Goal: Navigation & Orientation: Find specific page/section

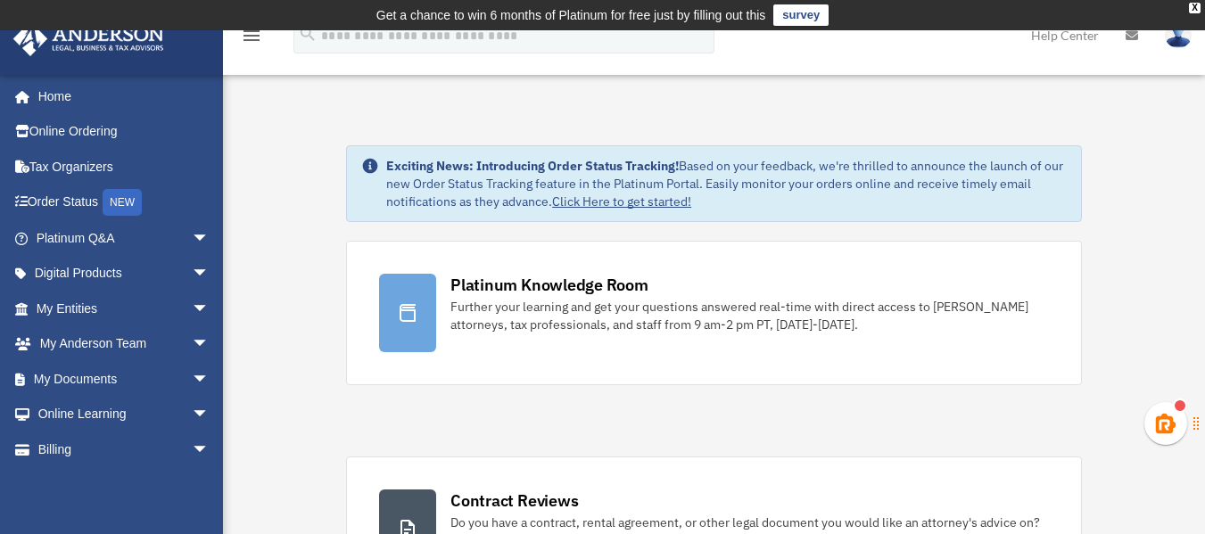
click at [253, 38] on icon "menu" at bounding box center [251, 35] width 21 height 21
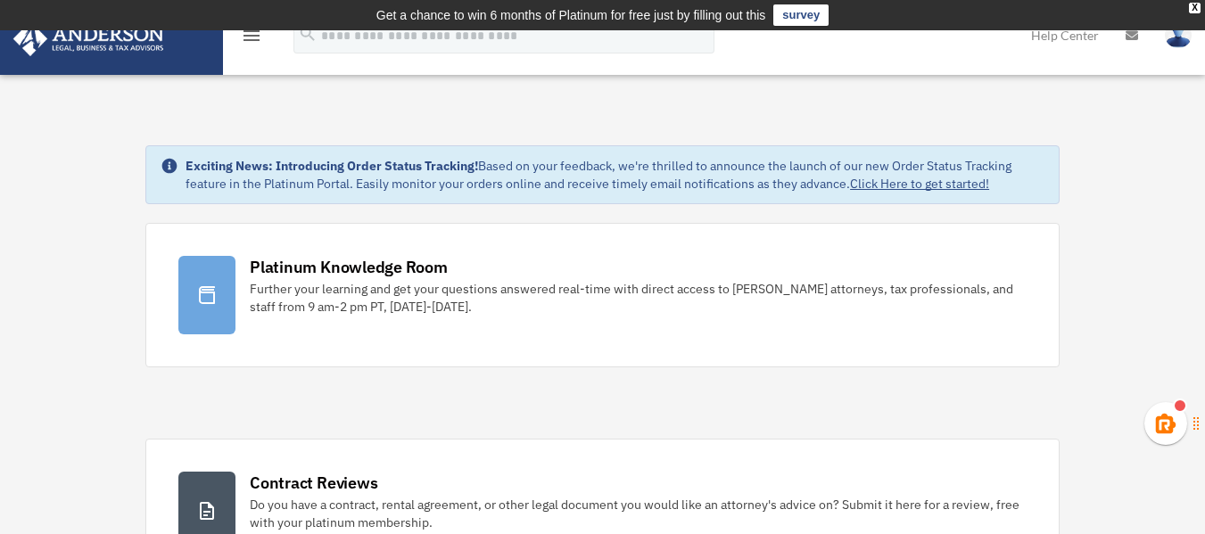
click at [253, 38] on icon "menu" at bounding box center [251, 35] width 21 height 21
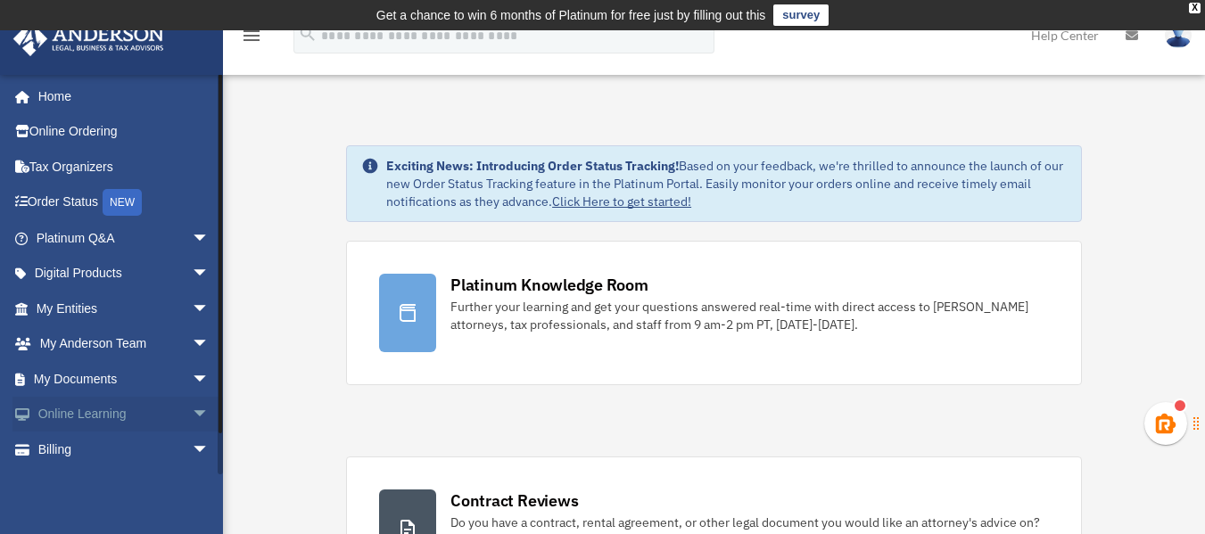
click at [137, 410] on link "Online Learning arrow_drop_down" at bounding box center [124, 415] width 224 height 36
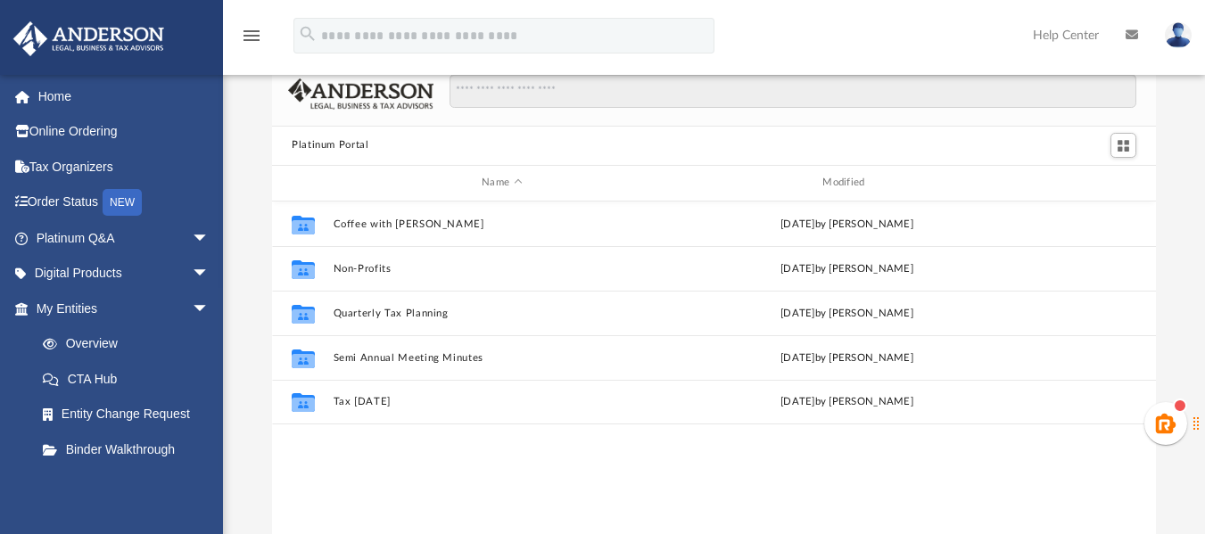
scroll to position [36, 0]
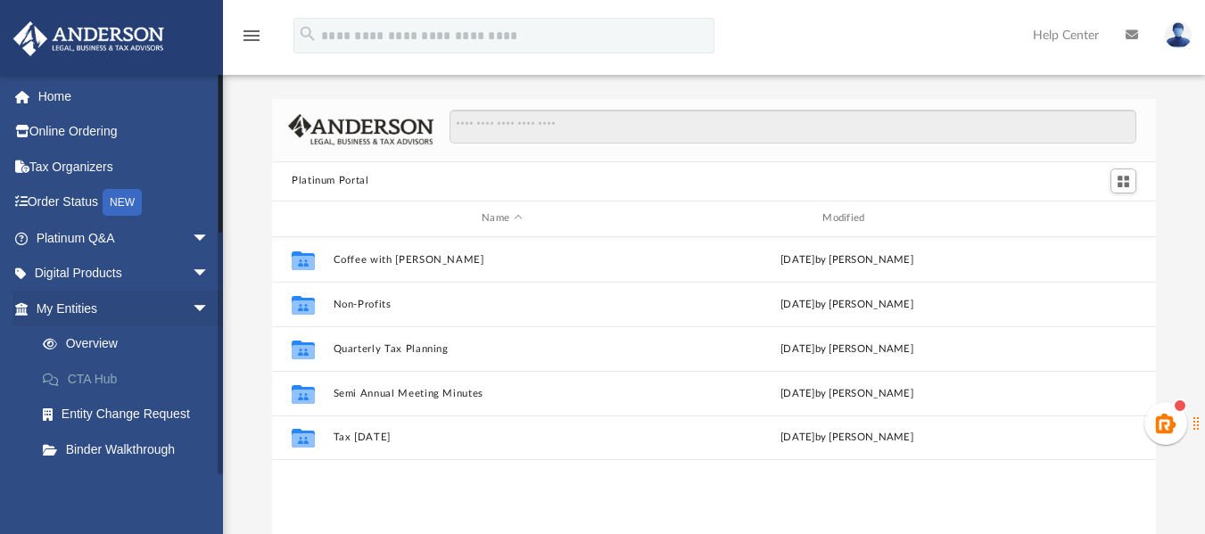
click at [91, 378] on link "CTA Hub" at bounding box center [130, 379] width 211 height 36
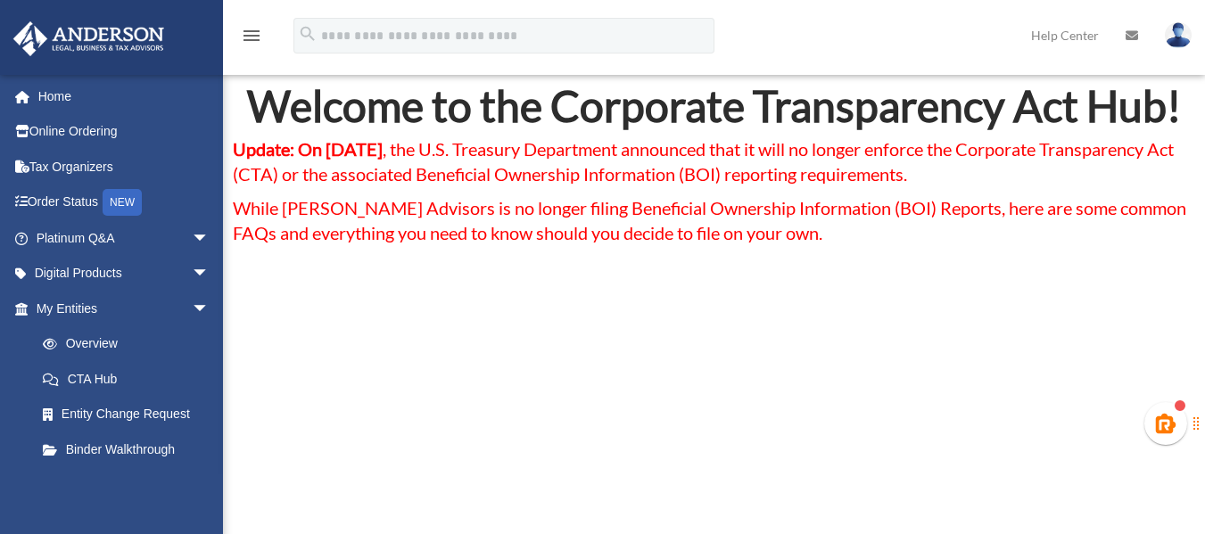
scroll to position [107, 0]
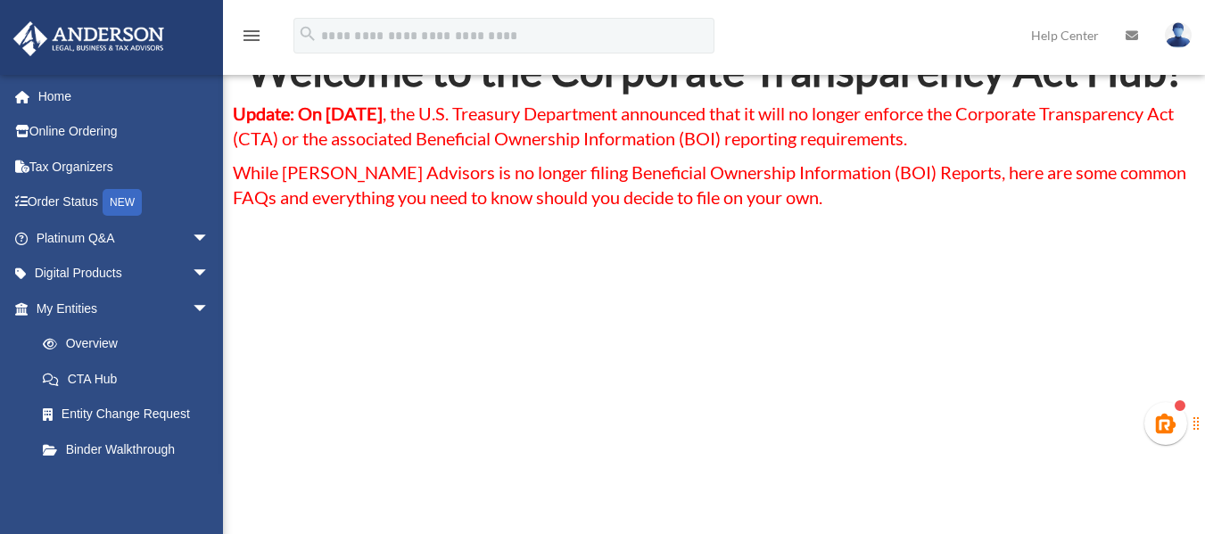
click at [200, 370] on link "CTA Hub" at bounding box center [126, 379] width 203 height 36
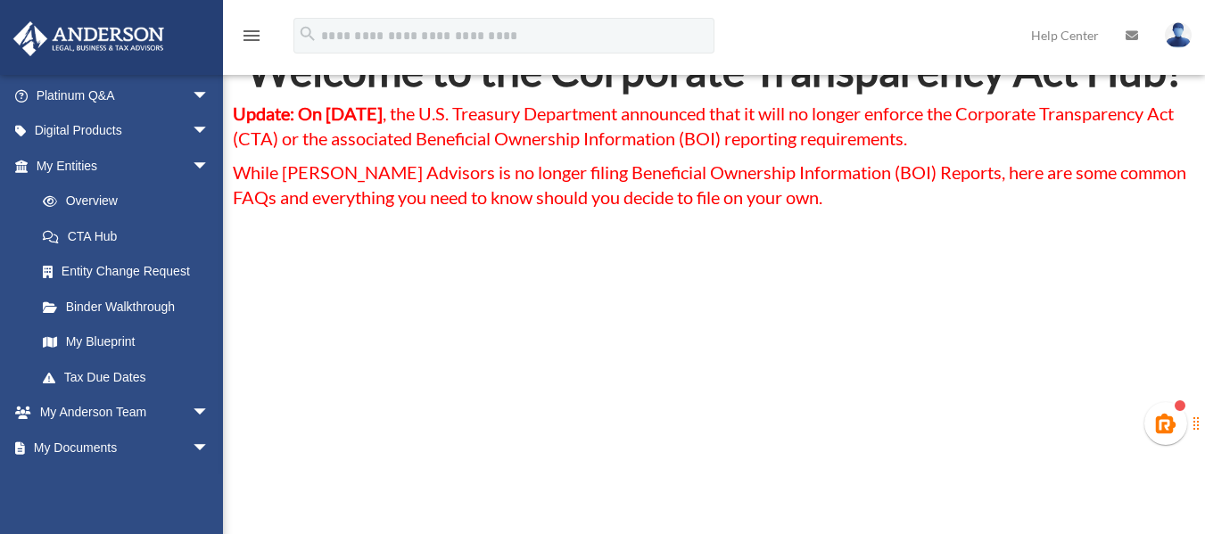
scroll to position [178, 0]
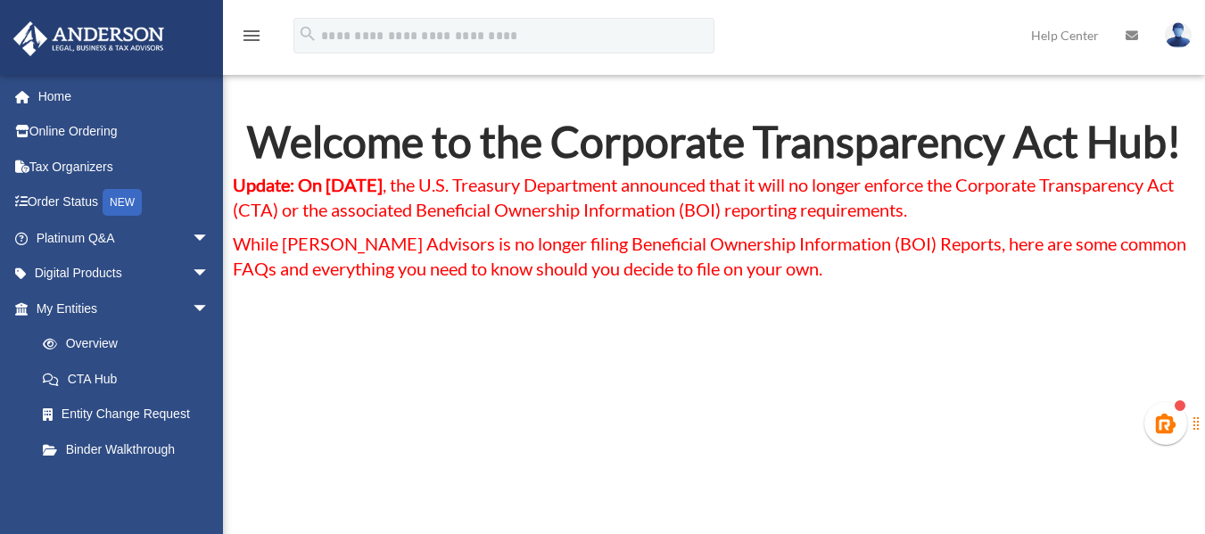
scroll to position [71, 0]
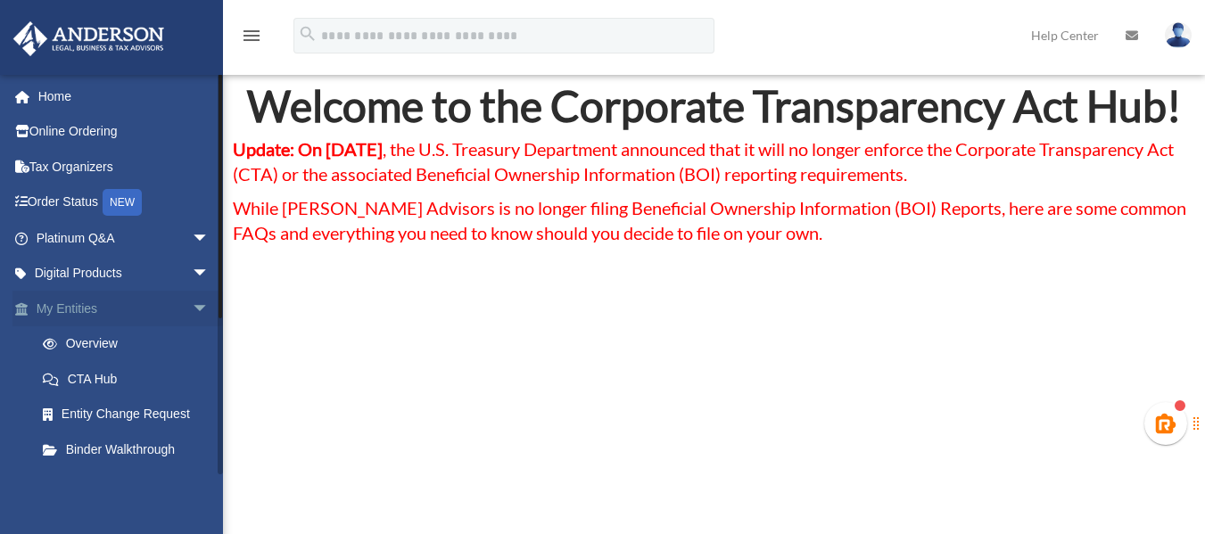
click at [192, 303] on span "arrow_drop_down" at bounding box center [210, 309] width 36 height 37
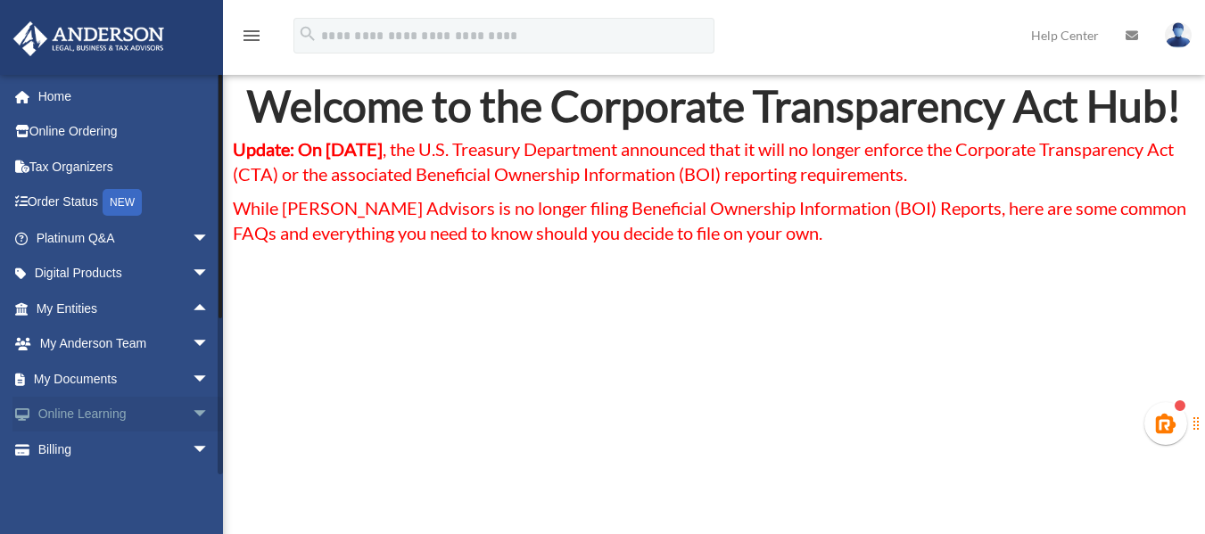
click at [192, 405] on span "arrow_drop_down" at bounding box center [210, 415] width 36 height 37
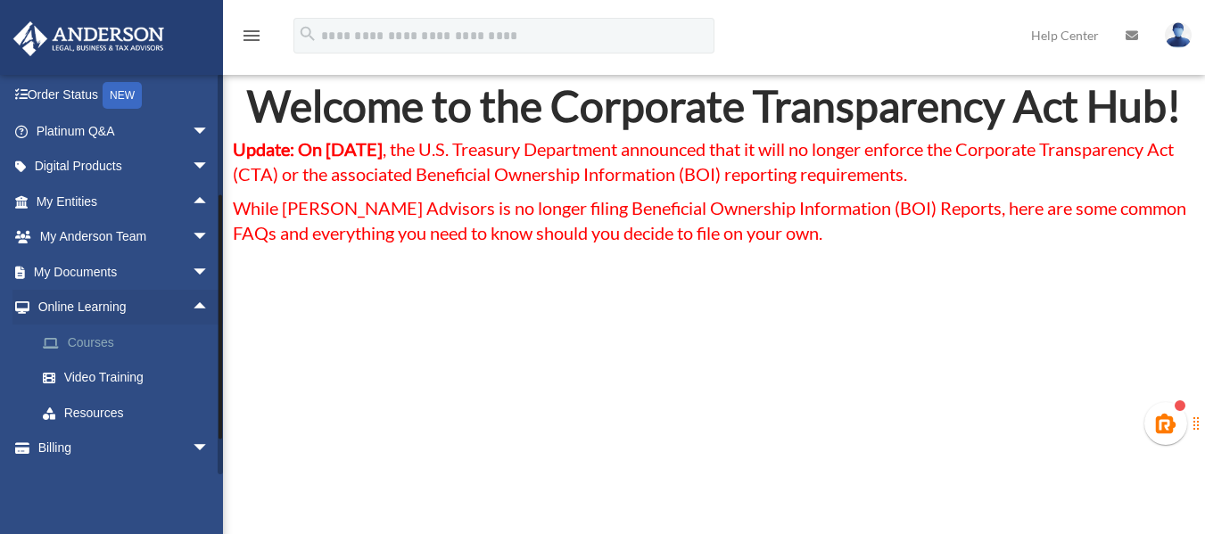
scroll to position [138, 0]
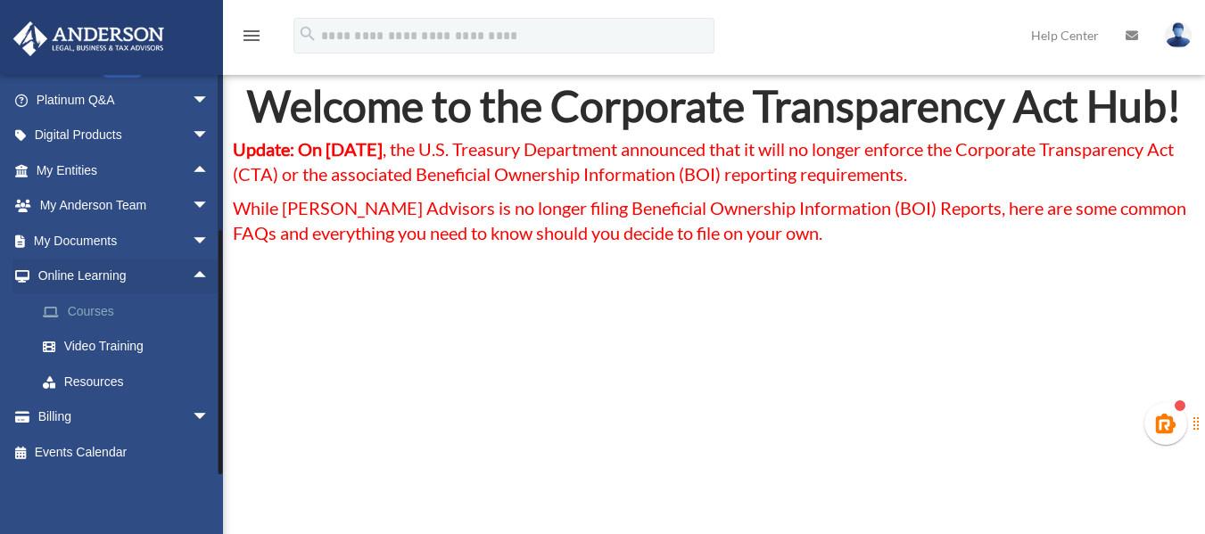
click at [95, 307] on link "Courses" at bounding box center [130, 312] width 211 height 36
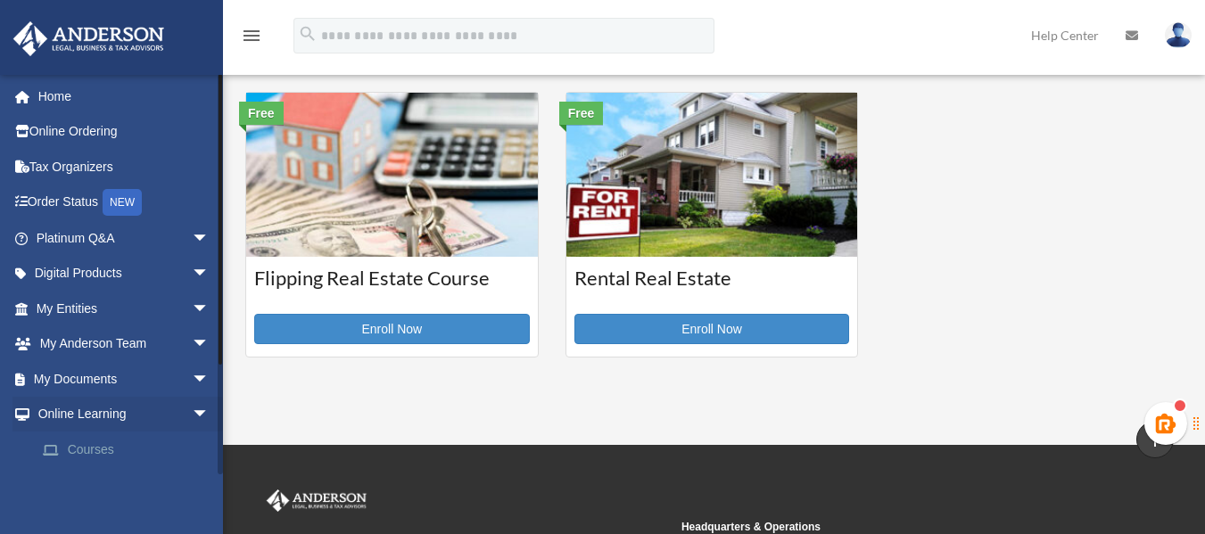
scroll to position [642, 0]
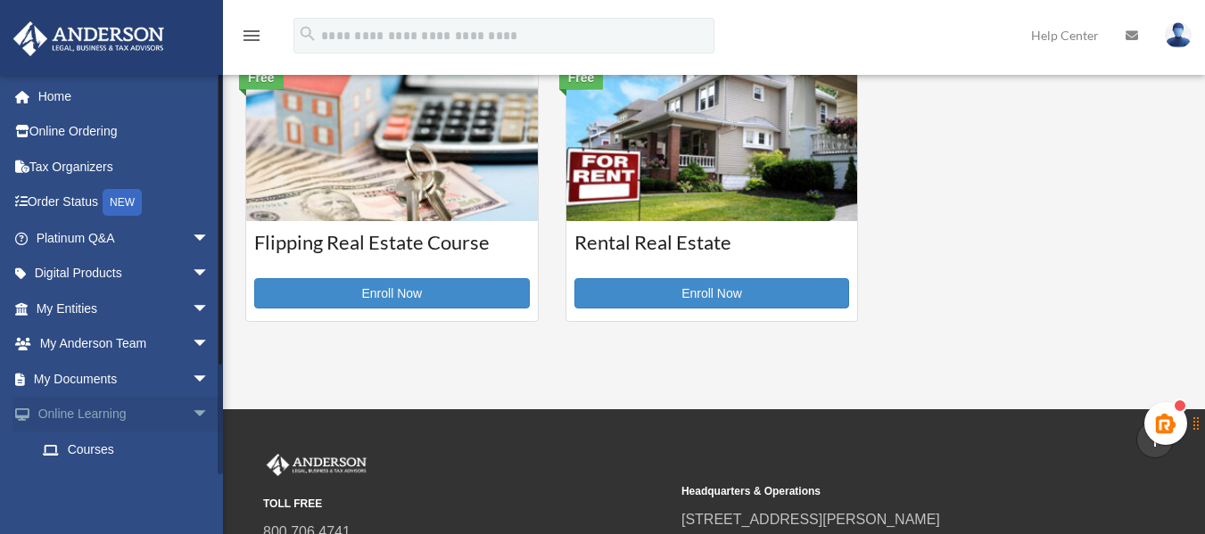
click at [192, 413] on span "arrow_drop_down" at bounding box center [210, 415] width 36 height 37
click at [192, 413] on span "arrow_drop_up" at bounding box center [210, 415] width 36 height 37
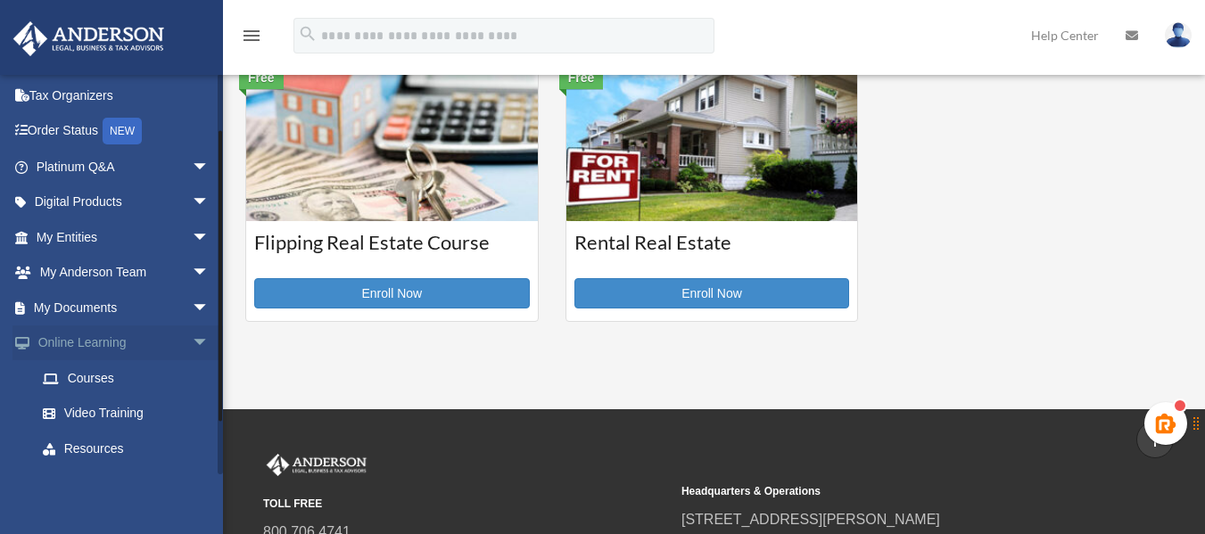
scroll to position [107, 0]
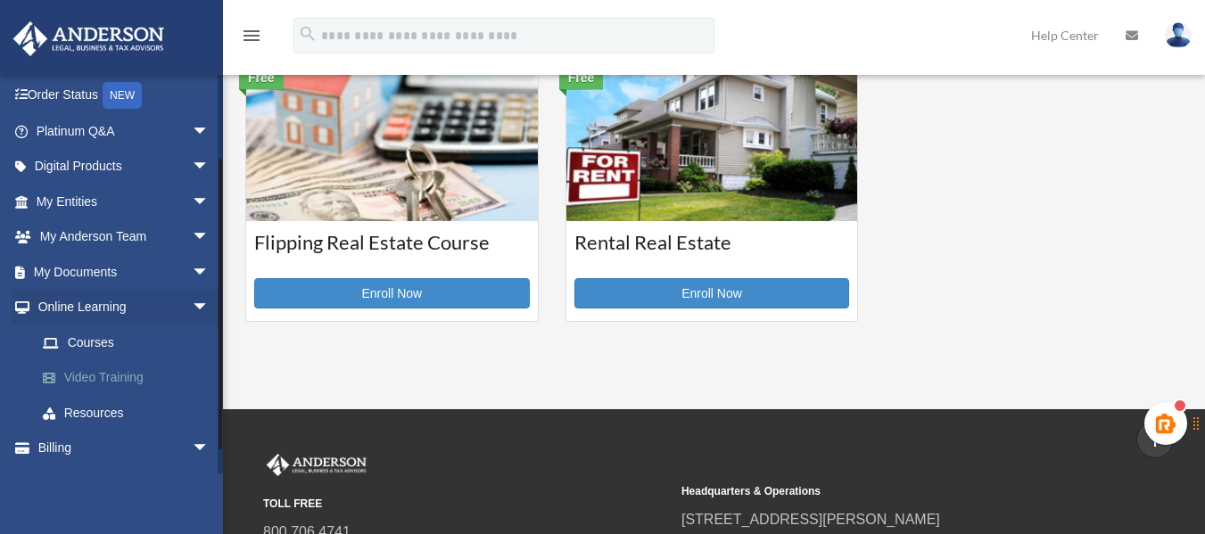
click at [102, 376] on link "Video Training" at bounding box center [130, 378] width 211 height 36
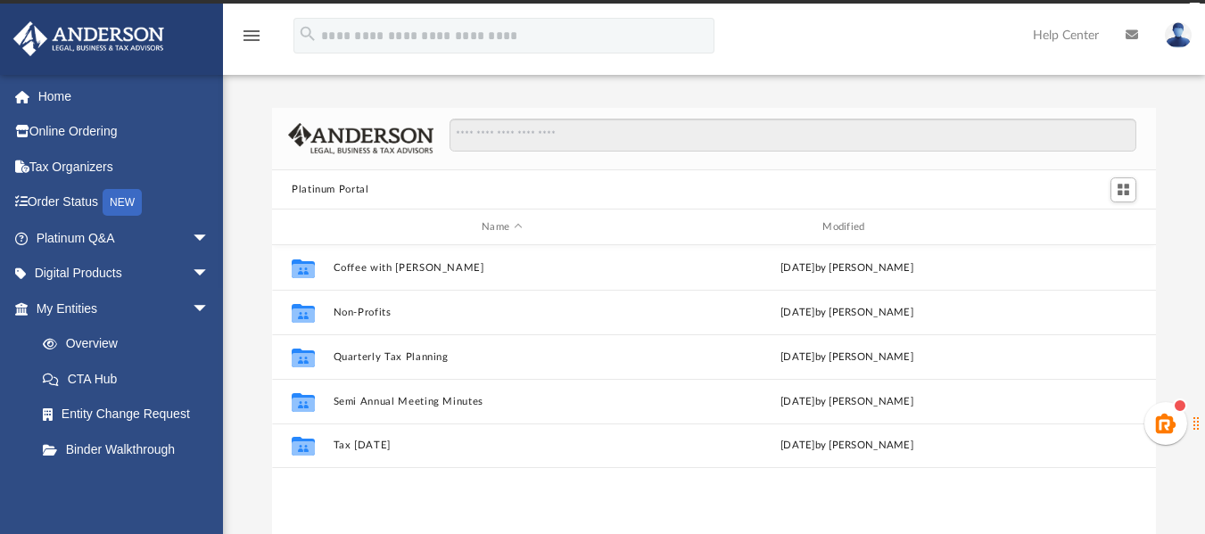
scroll to position [393, 871]
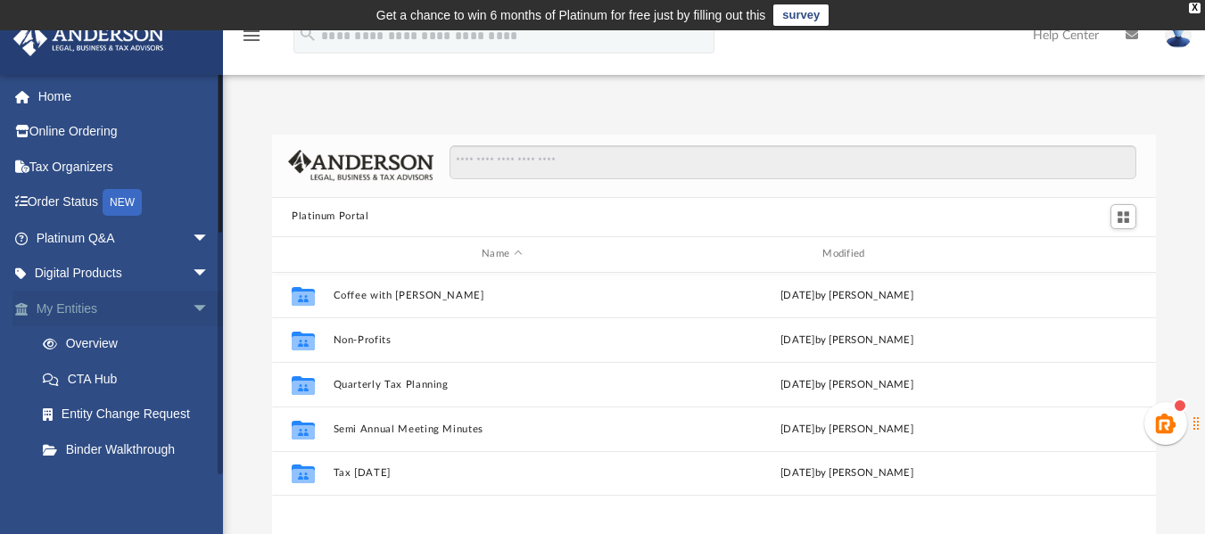
click at [169, 304] on link "My Entities arrow_drop_down" at bounding box center [124, 309] width 224 height 36
click at [192, 304] on span "arrow_drop_down" at bounding box center [210, 309] width 36 height 37
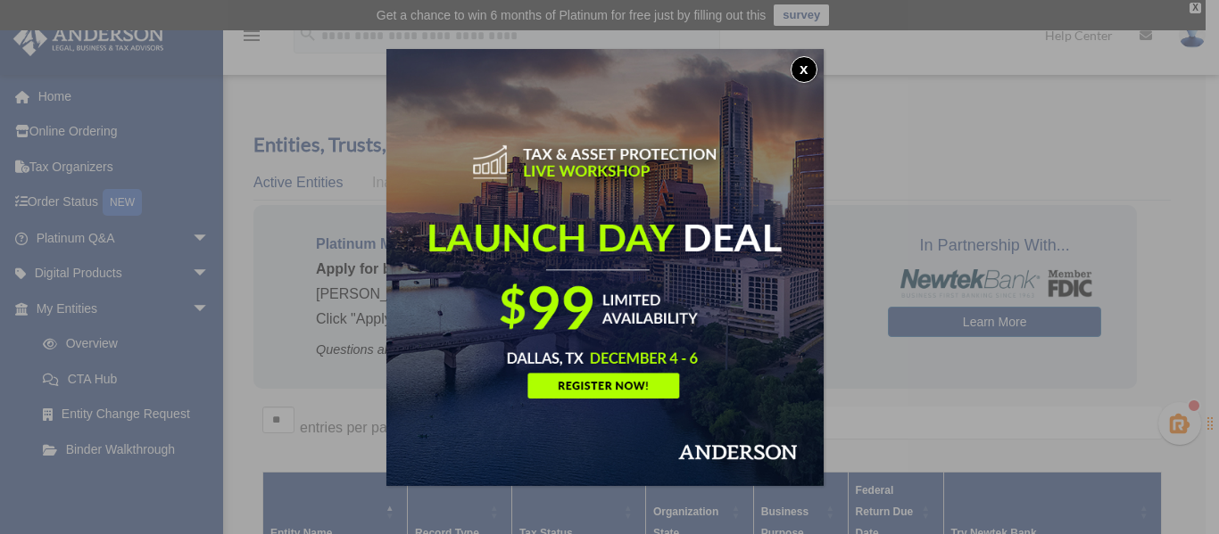
click at [807, 64] on button "x" at bounding box center [804, 69] width 27 height 27
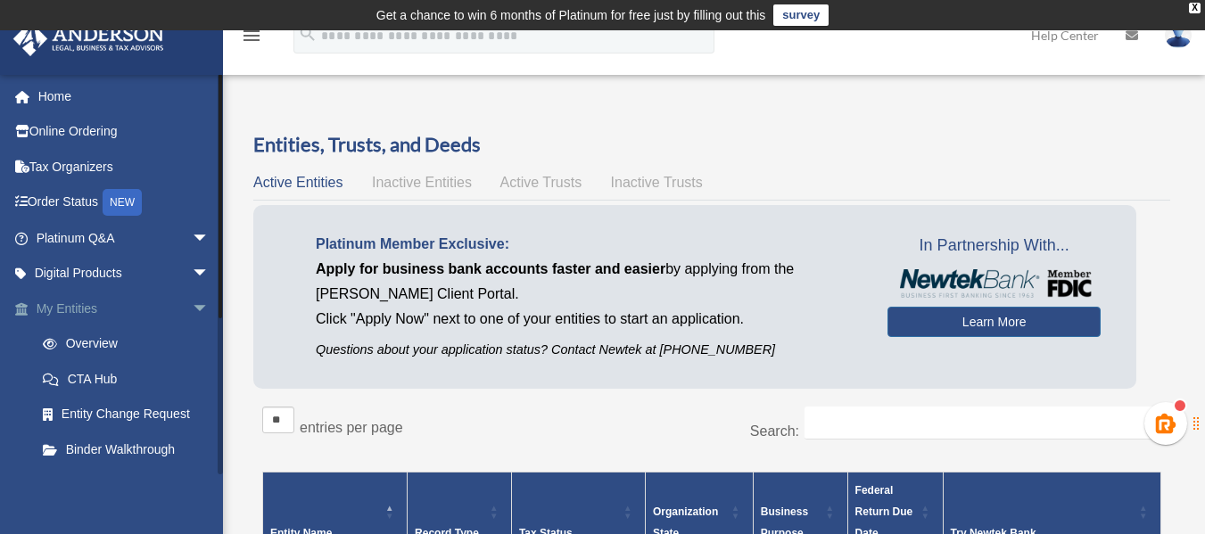
click at [192, 307] on span "arrow_drop_down" at bounding box center [210, 309] width 36 height 37
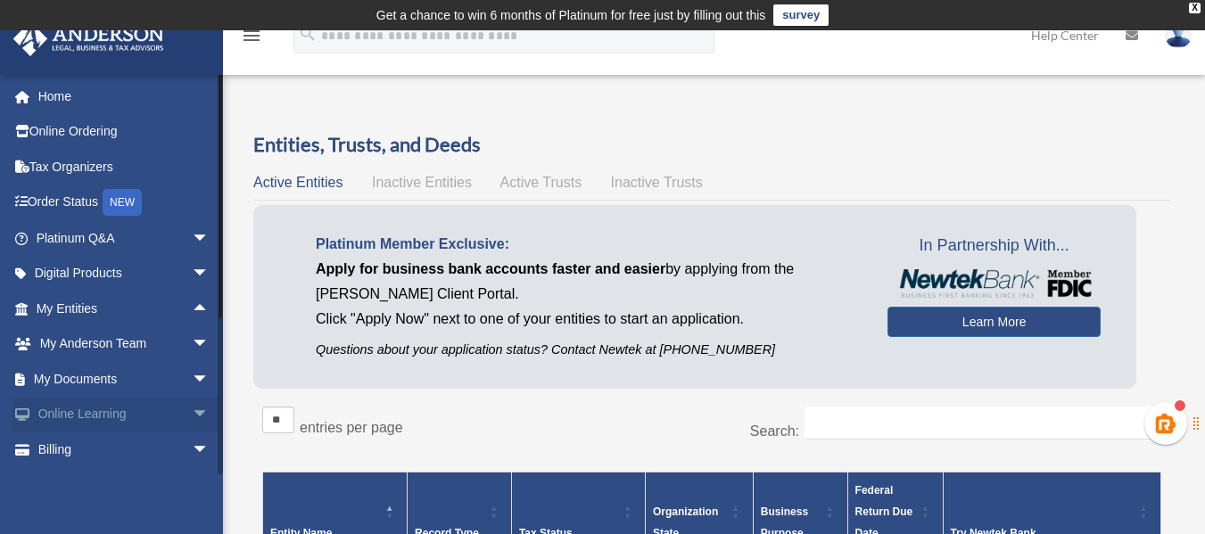
click at [192, 402] on span "arrow_drop_down" at bounding box center [210, 415] width 36 height 37
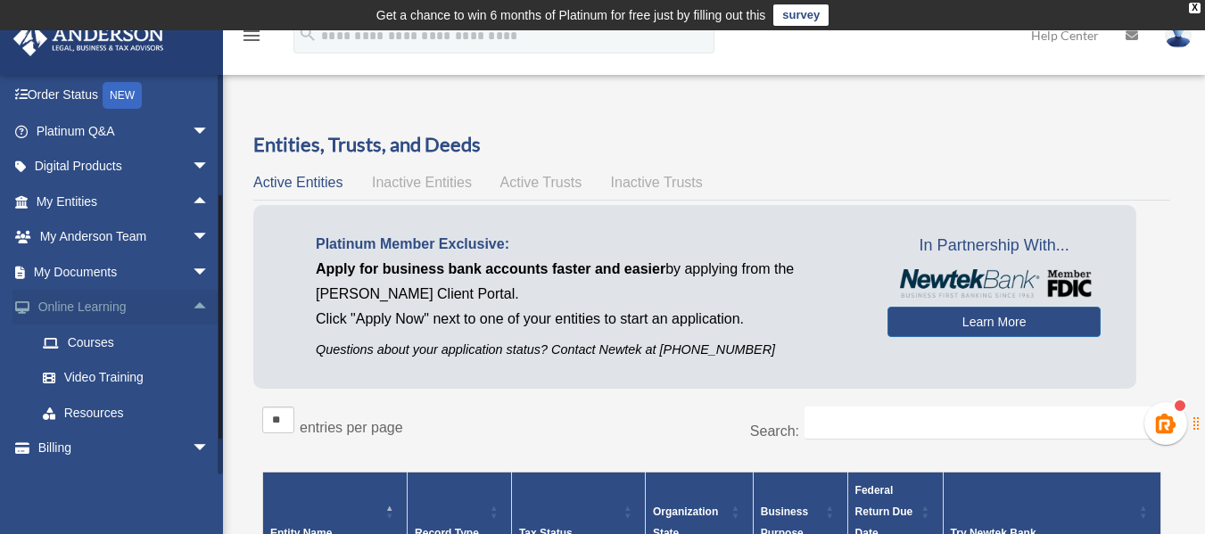
scroll to position [138, 0]
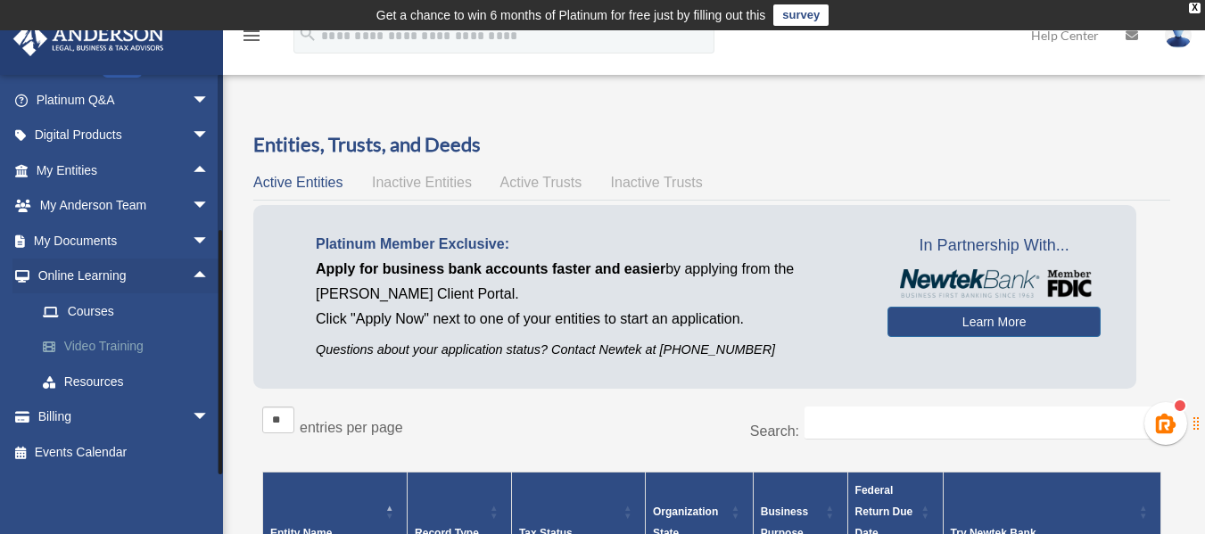
click at [115, 350] on link "Video Training" at bounding box center [130, 347] width 211 height 36
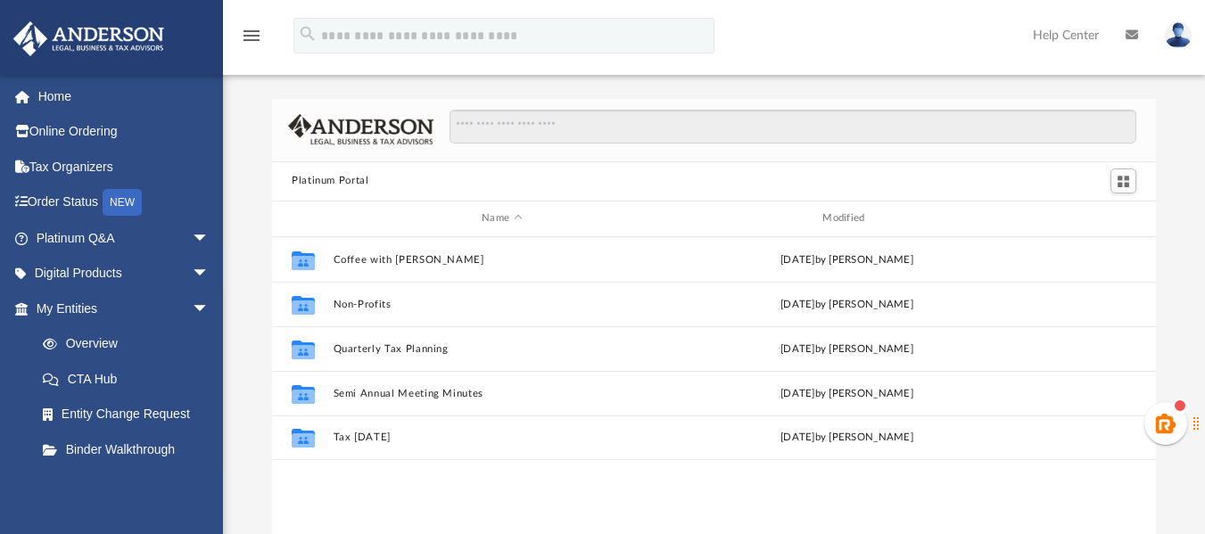
scroll to position [475, 0]
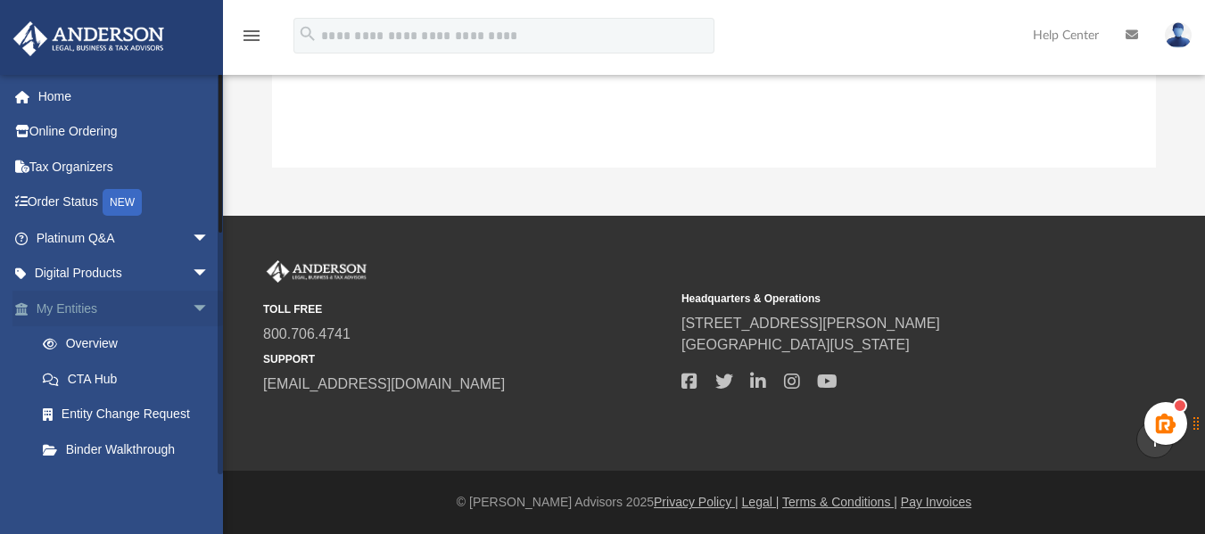
click at [192, 304] on span "arrow_drop_down" at bounding box center [210, 309] width 36 height 37
click at [192, 344] on span "arrow_drop_down" at bounding box center [210, 345] width 36 height 37
click at [192, 376] on span "arrow_drop_down" at bounding box center [210, 379] width 36 height 37
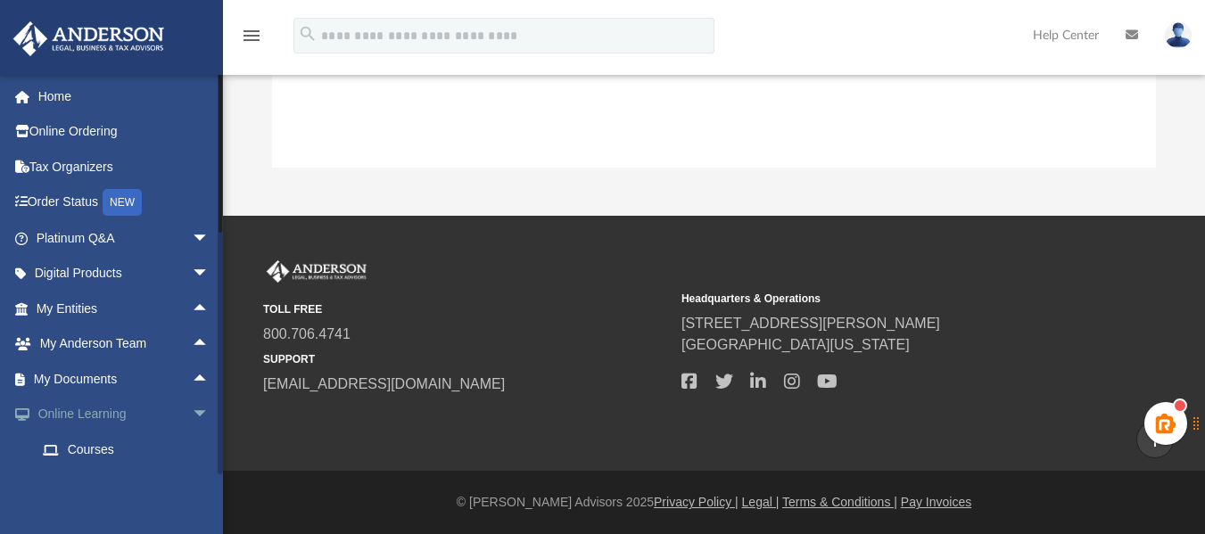
click at [192, 413] on span "arrow_drop_down" at bounding box center [210, 415] width 36 height 37
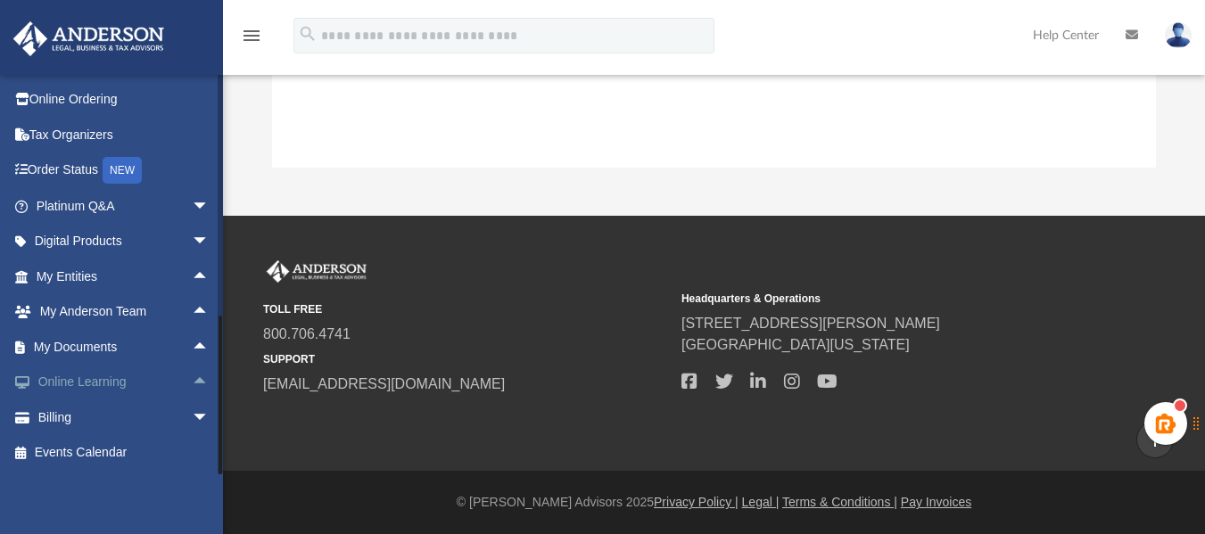
click at [108, 376] on link "Online Learning arrow_drop_up" at bounding box center [124, 383] width 224 height 36
click at [192, 379] on span "arrow_drop_up" at bounding box center [210, 383] width 36 height 37
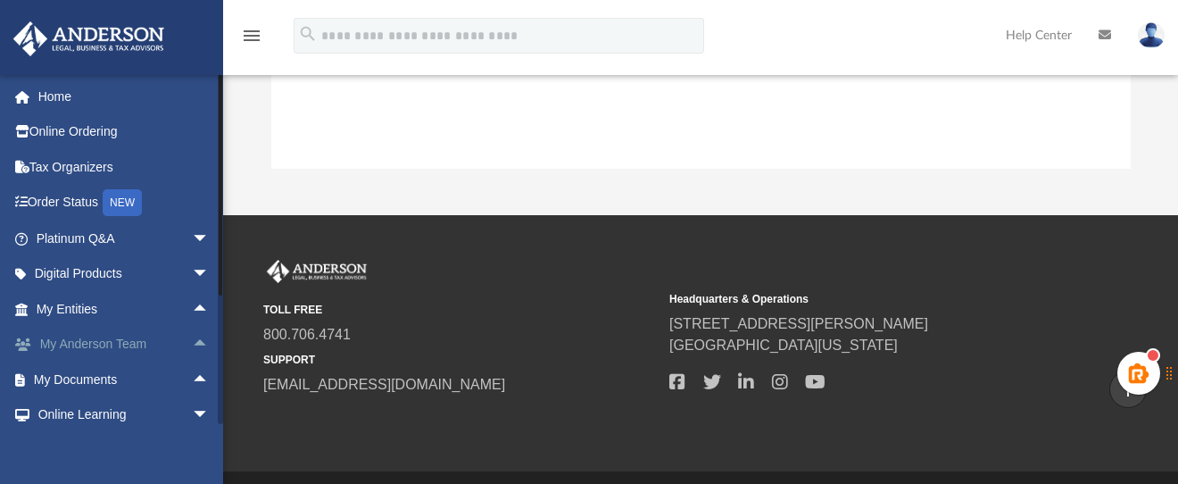
scroll to position [189, 0]
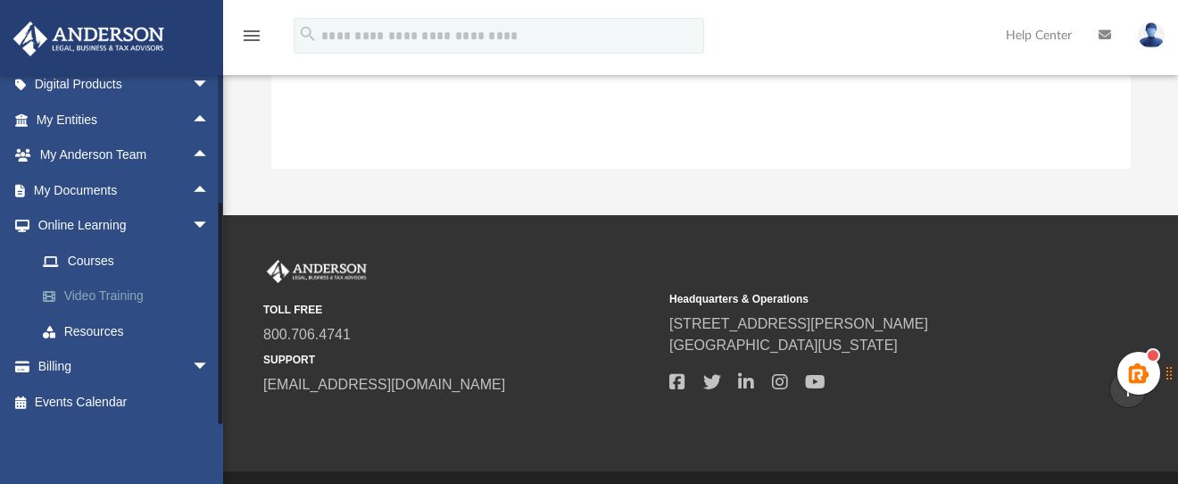
click at [113, 292] on link "Video Training" at bounding box center [130, 296] width 211 height 36
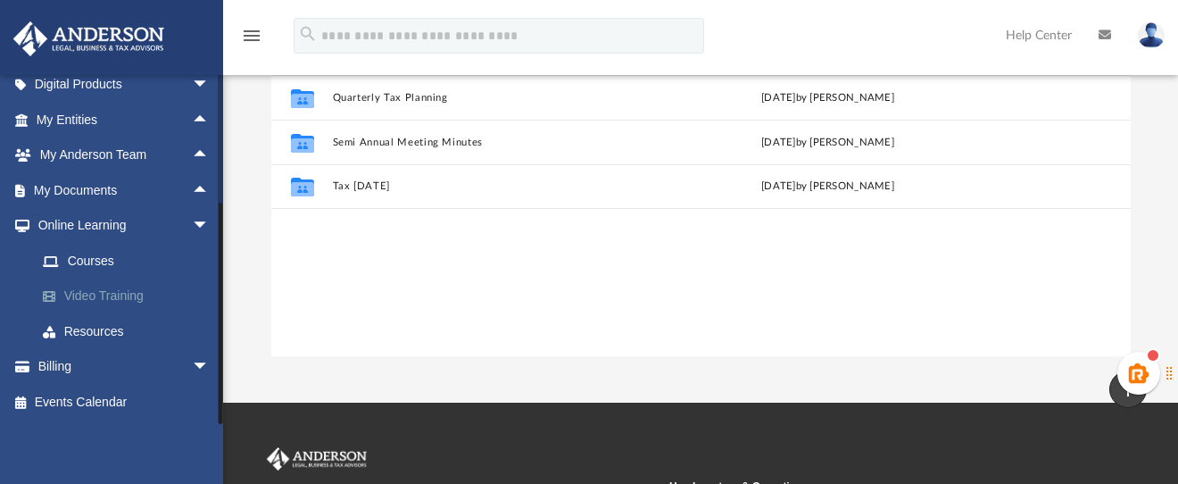
click at [80, 284] on link "Video Training" at bounding box center [130, 296] width 211 height 36
click at [53, 294] on span at bounding box center [59, 296] width 12 height 12
click at [78, 390] on link "Events Calendar" at bounding box center [124, 402] width 224 height 36
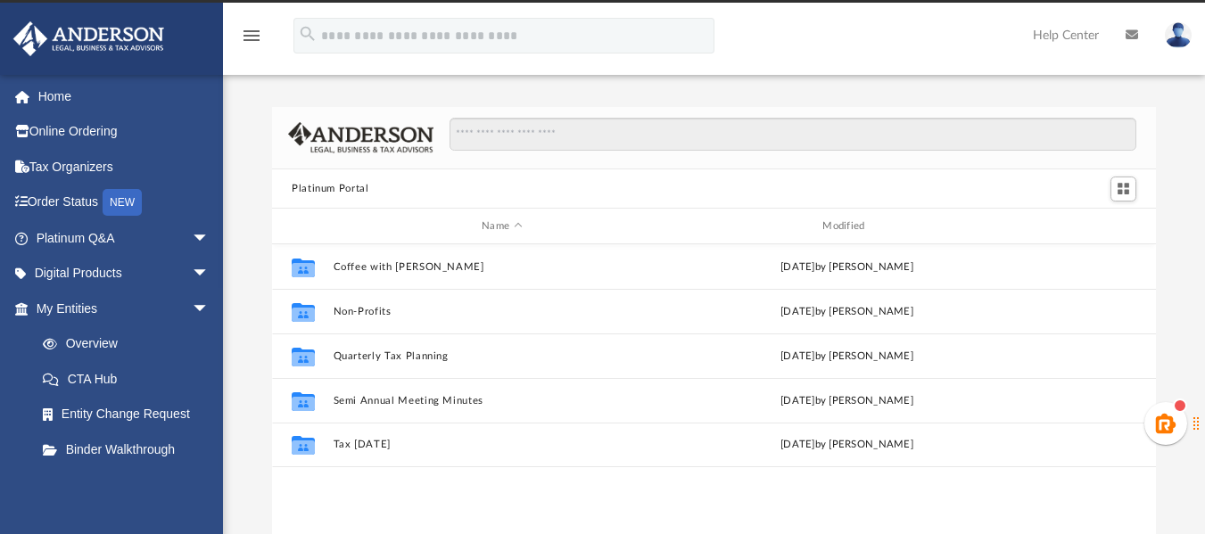
scroll to position [393, 871]
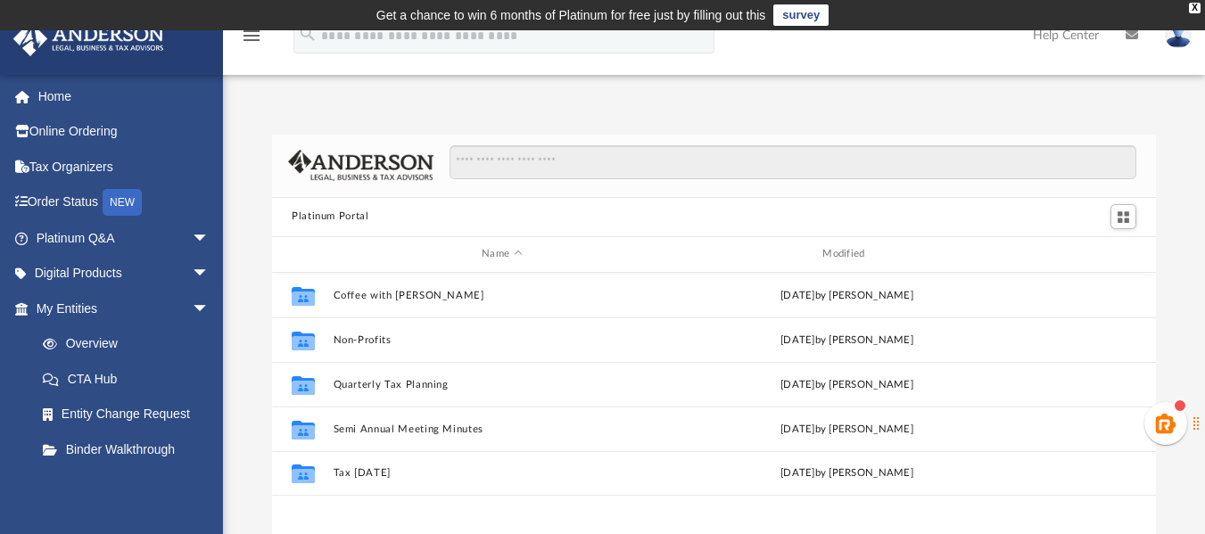
click at [1174, 41] on img at bounding box center [1178, 35] width 27 height 26
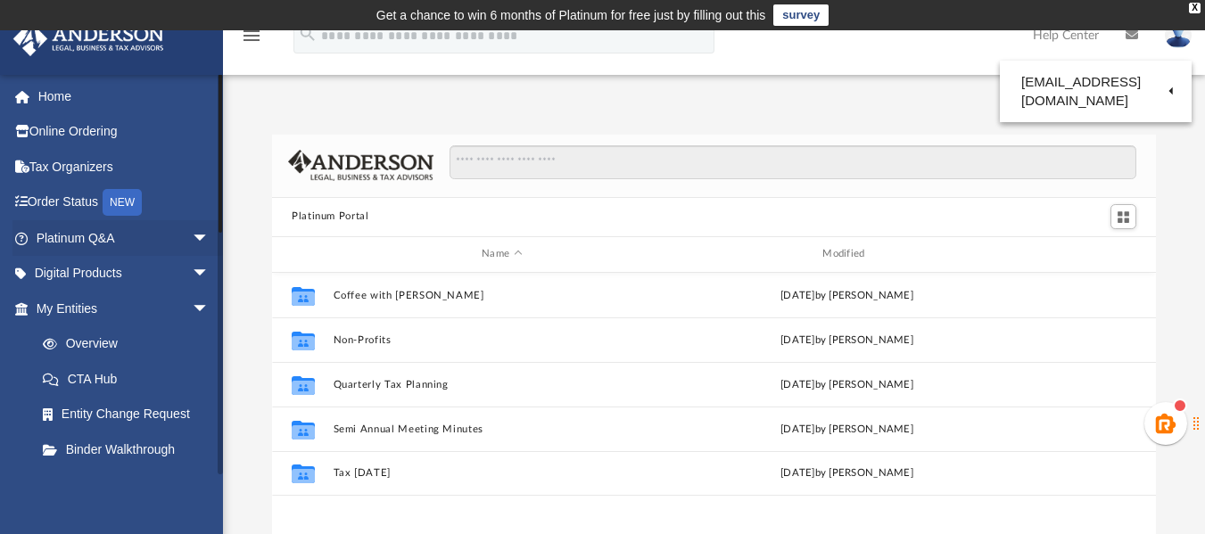
click at [0, 243] on li "Platinum Q&A arrow_drop_down Client FAQ Platinum Walkthrough Submit a Question …" at bounding box center [118, 238] width 236 height 36
click at [1, 244] on li "Platinum Q&A arrow_drop_down Client FAQ Platinum Walkthrough Submit a Question …" at bounding box center [118, 238] width 236 height 36
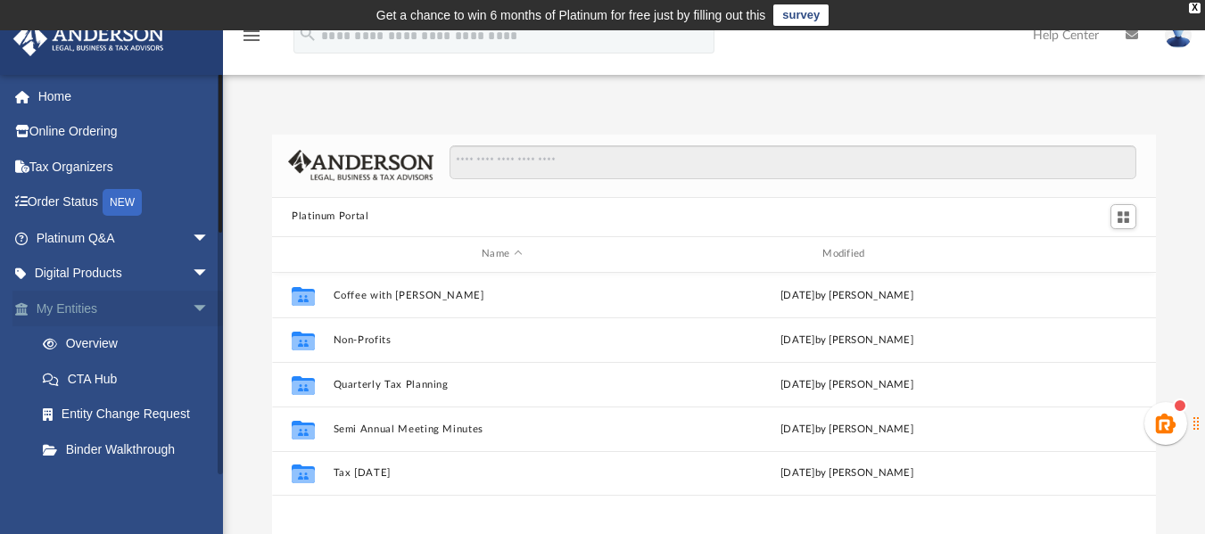
click at [195, 303] on span "arrow_drop_down" at bounding box center [210, 309] width 36 height 37
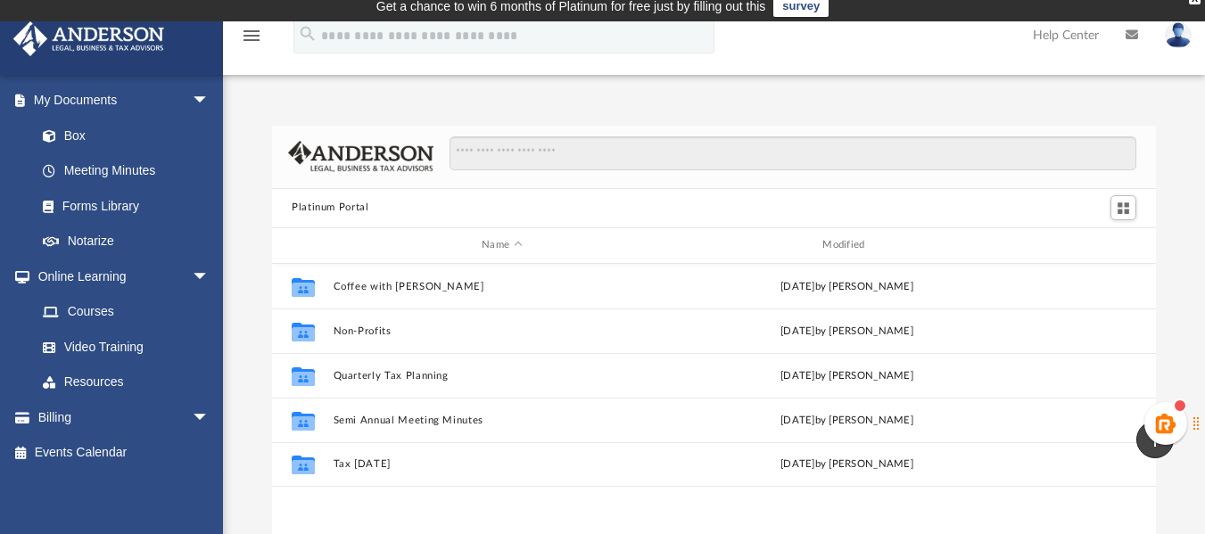
scroll to position [0, 0]
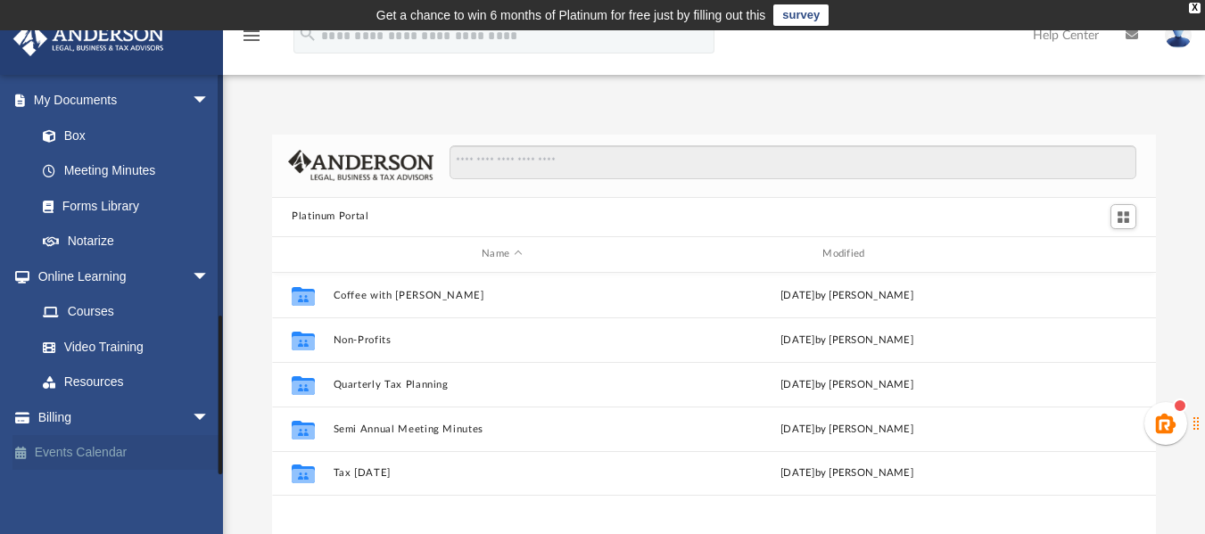
click at [47, 448] on link "Events Calendar" at bounding box center [124, 453] width 224 height 36
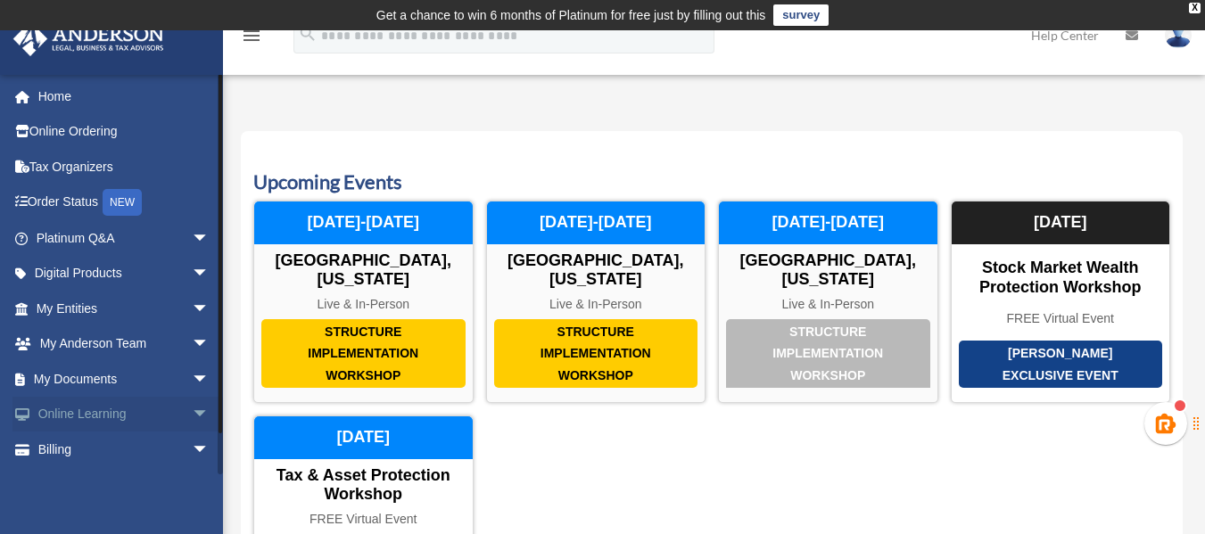
click at [192, 400] on span "arrow_drop_down" at bounding box center [210, 415] width 36 height 37
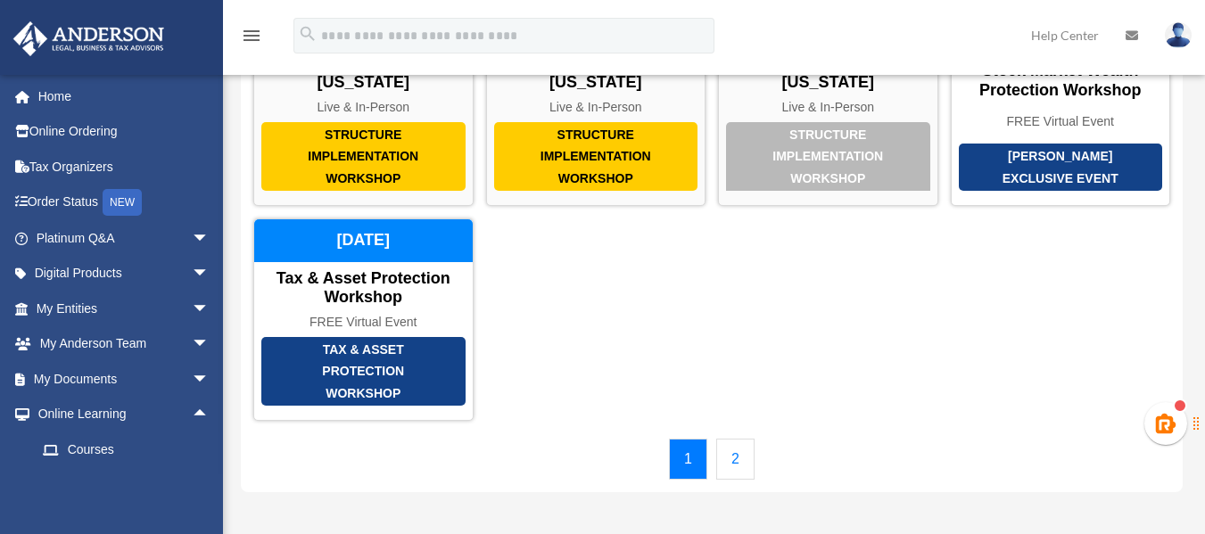
scroll to position [233, 0]
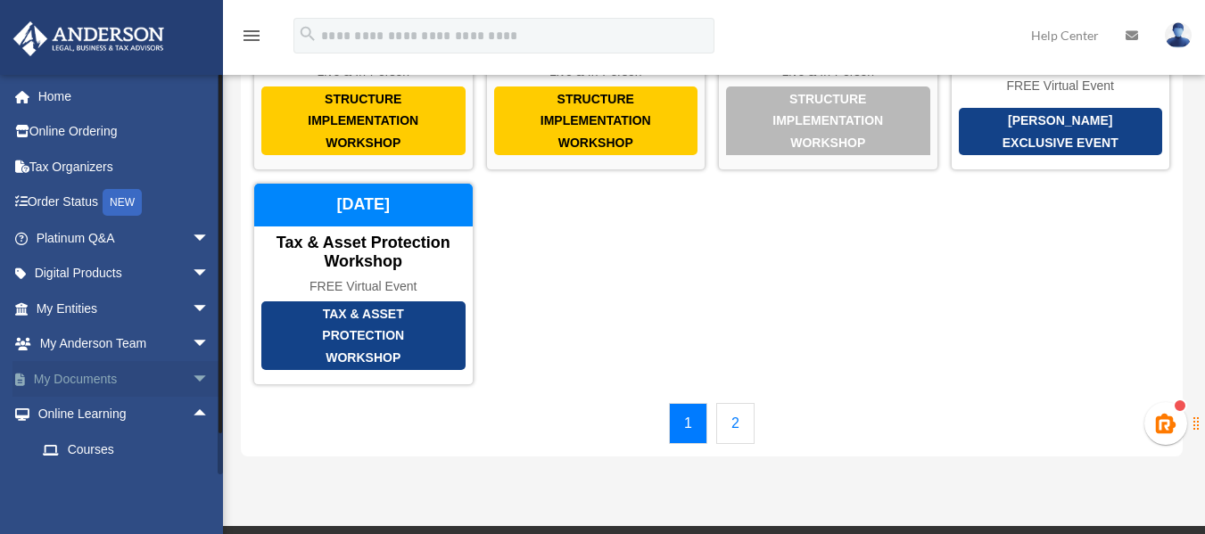
click at [171, 391] on link "My Documents arrow_drop_down" at bounding box center [124, 379] width 224 height 36
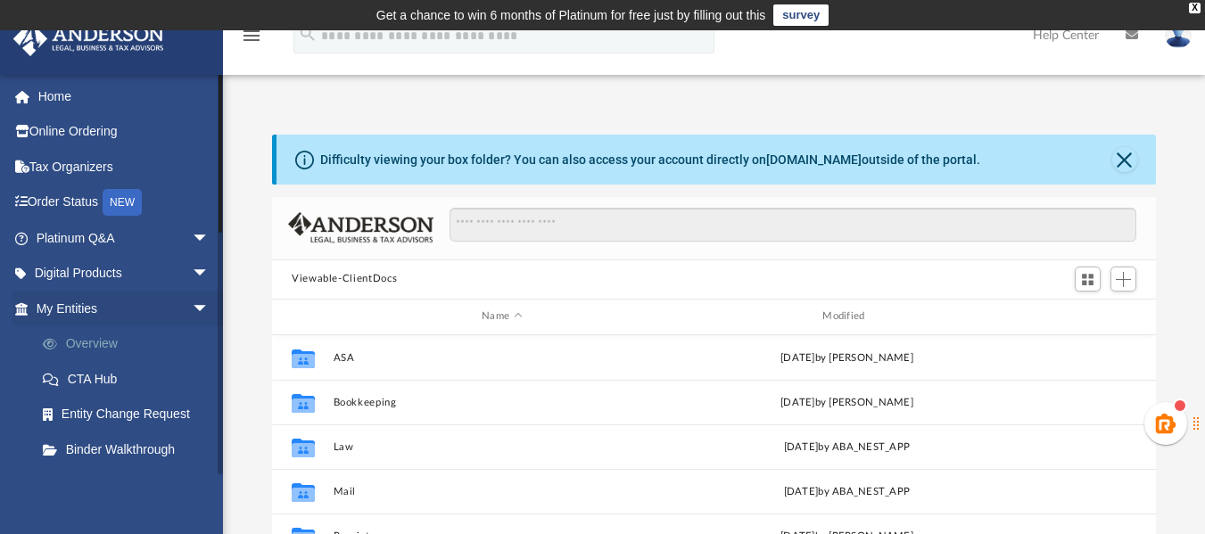
scroll to position [393, 871]
click at [192, 292] on span "arrow_drop_down" at bounding box center [210, 309] width 36 height 37
click at [192, 335] on span "arrow_drop_down" at bounding box center [210, 345] width 36 height 37
click at [192, 335] on span "arrow_drop_up" at bounding box center [210, 345] width 36 height 37
click at [192, 335] on span "arrow_drop_down" at bounding box center [210, 345] width 36 height 37
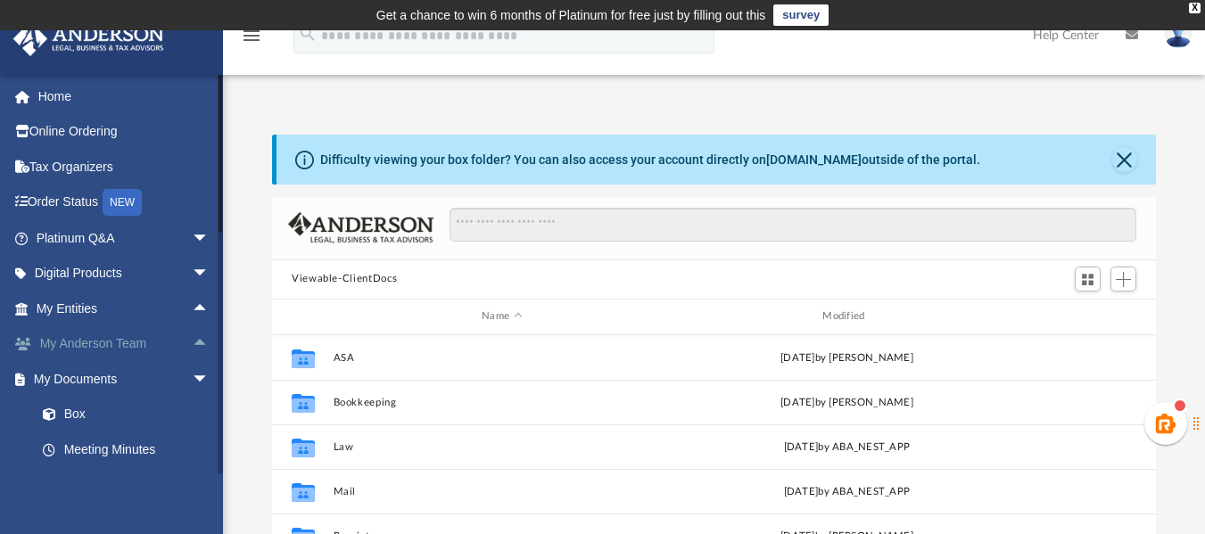
click at [216, 336] on link "My Anderson Team arrow_drop_up" at bounding box center [124, 345] width 224 height 36
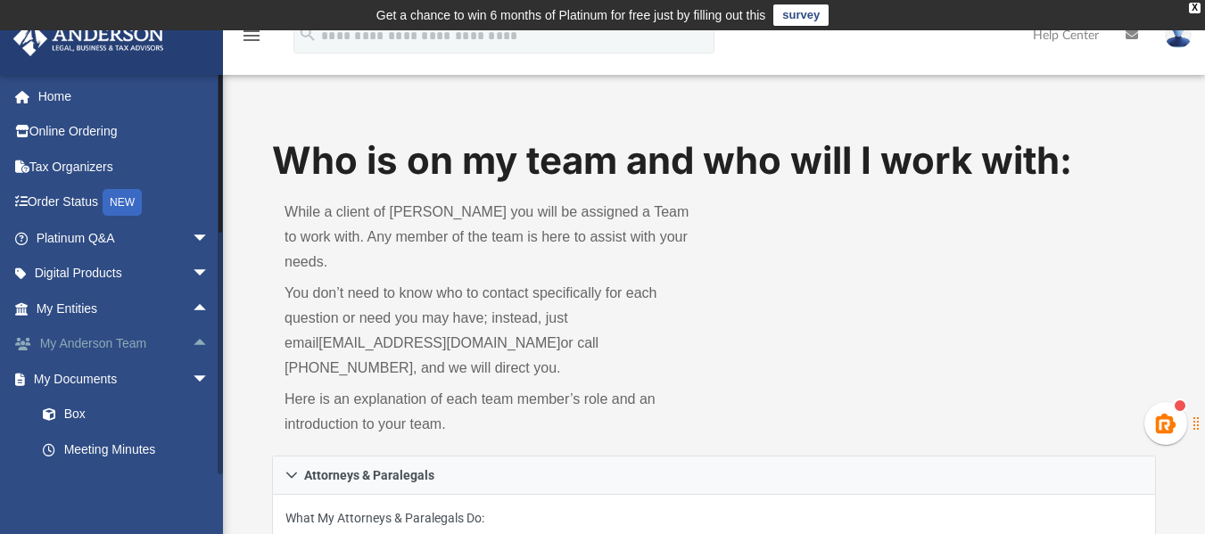
click at [216, 336] on link "My Anderson Team arrow_drop_up" at bounding box center [124, 345] width 224 height 36
click at [192, 376] on span "arrow_drop_down" at bounding box center [210, 379] width 36 height 37
click at [217, 444] on link "Courses" at bounding box center [130, 450] width 211 height 36
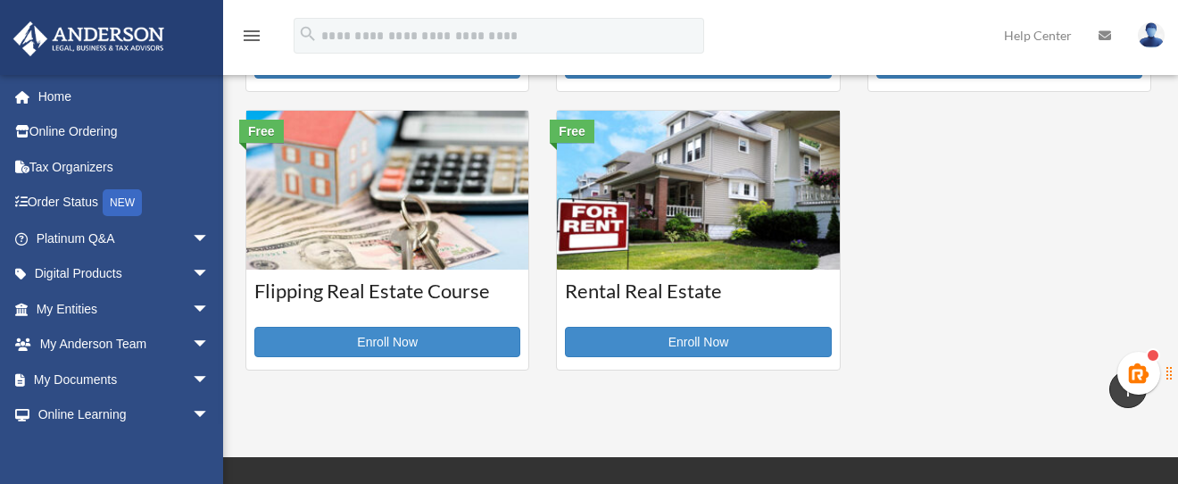
scroll to position [582, 0]
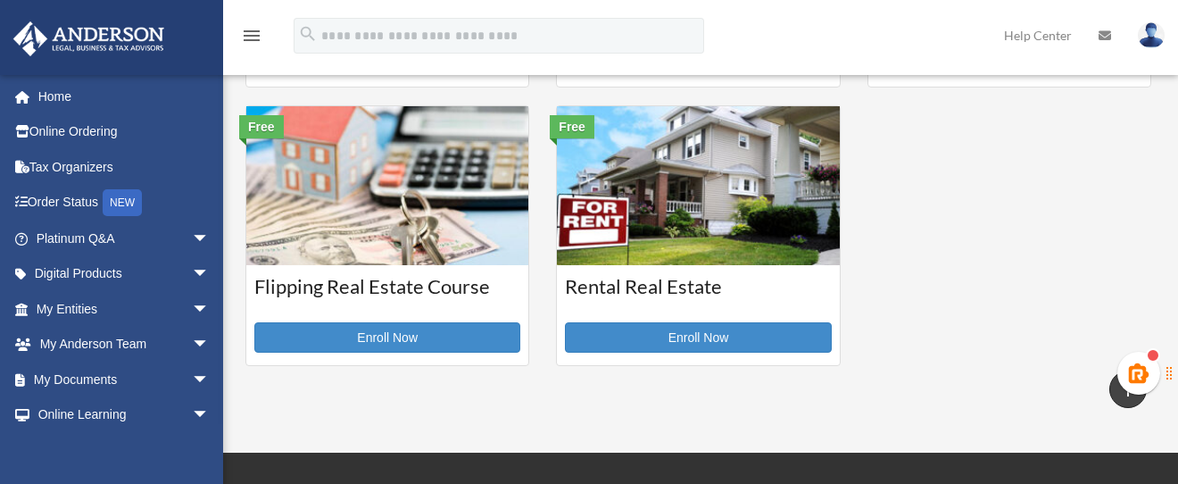
click at [1148, 35] on img at bounding box center [1151, 35] width 27 height 26
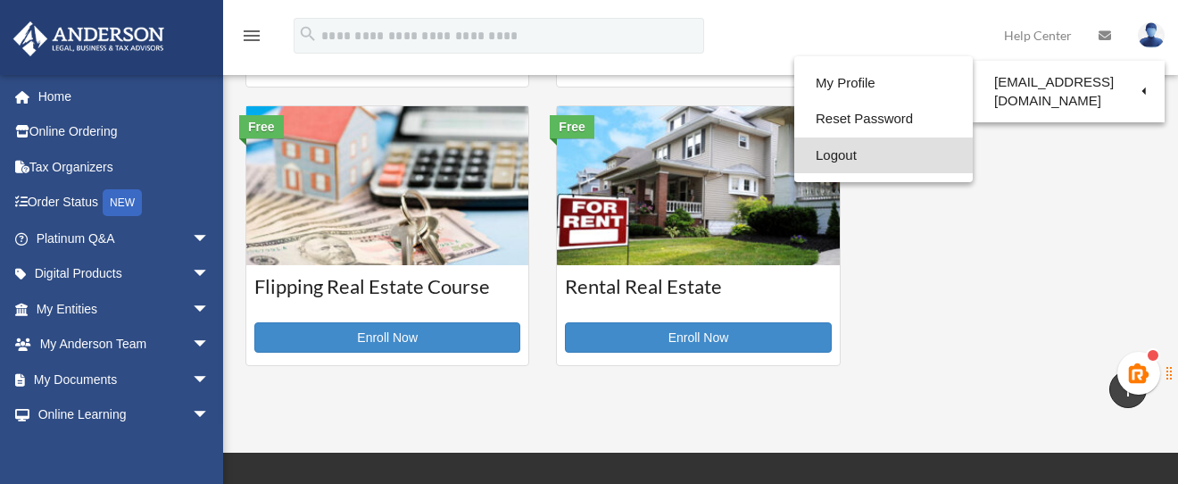
click at [801, 150] on link "Logout" at bounding box center [883, 155] width 178 height 37
